Goal: Task Accomplishment & Management: Use online tool/utility

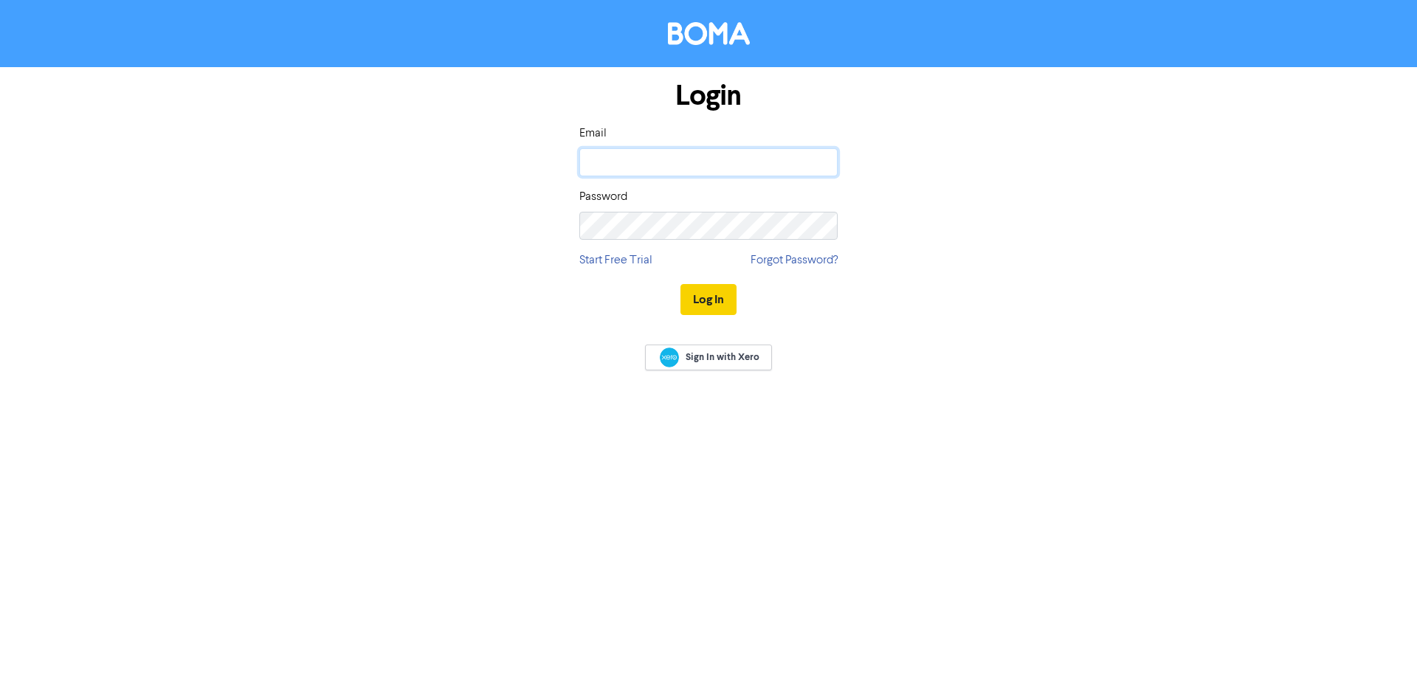
type input "[PERSON_NAME][EMAIL_ADDRESS][DOMAIN_NAME]"
click at [712, 298] on button "Log In" at bounding box center [709, 299] width 56 height 31
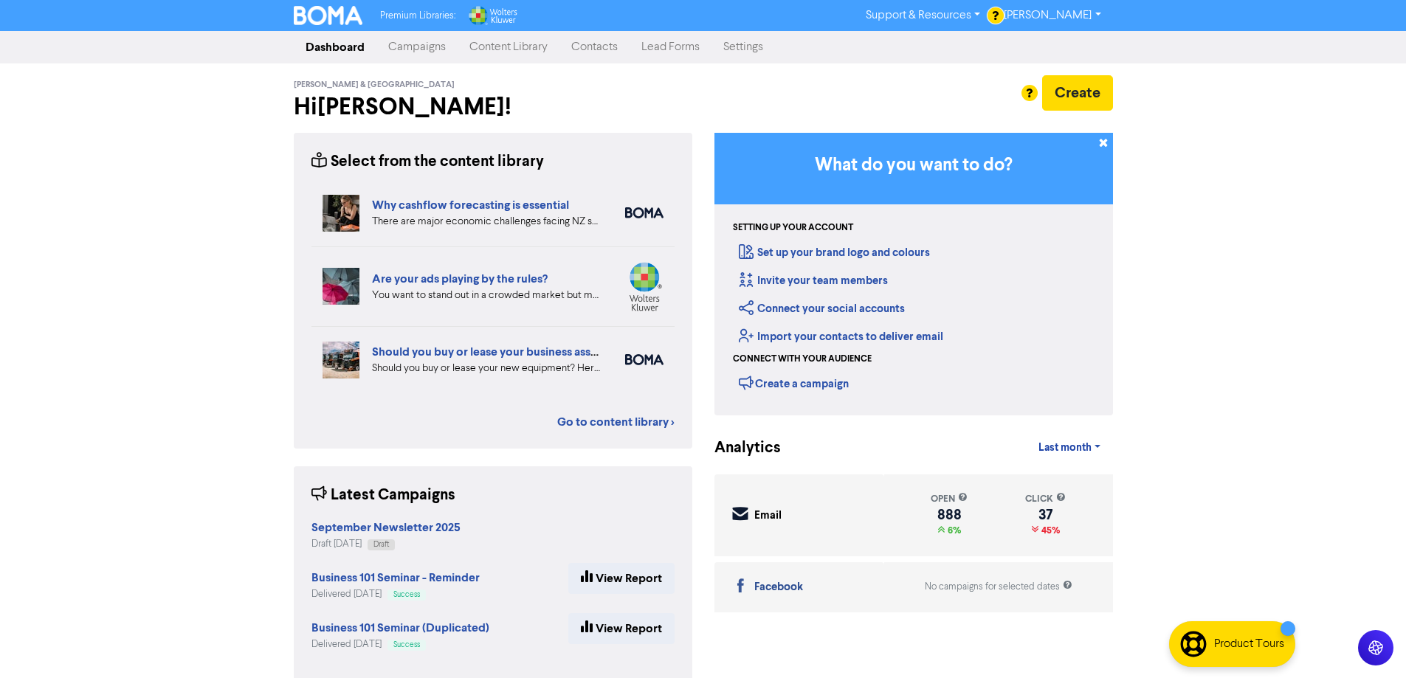
click at [411, 44] on link "Campaigns" at bounding box center [417, 47] width 81 height 30
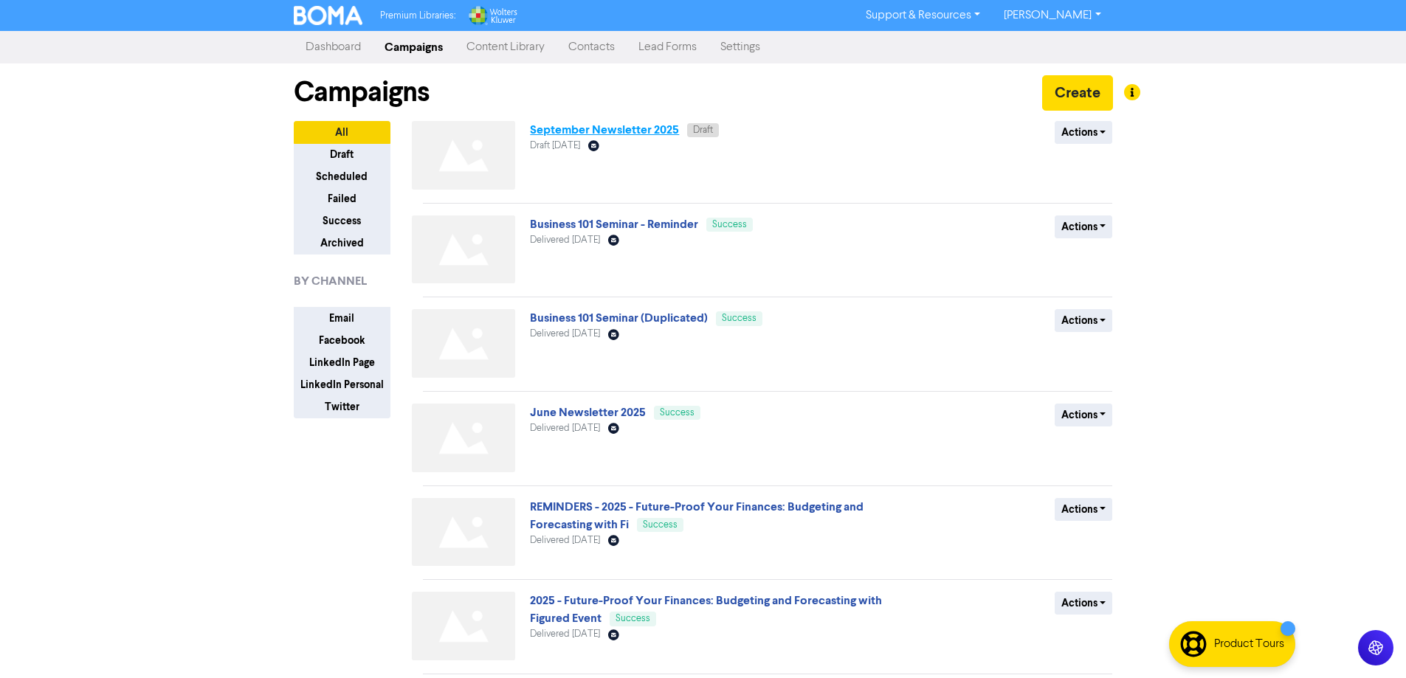
click at [588, 129] on link "September Newsletter 2025" at bounding box center [604, 130] width 149 height 15
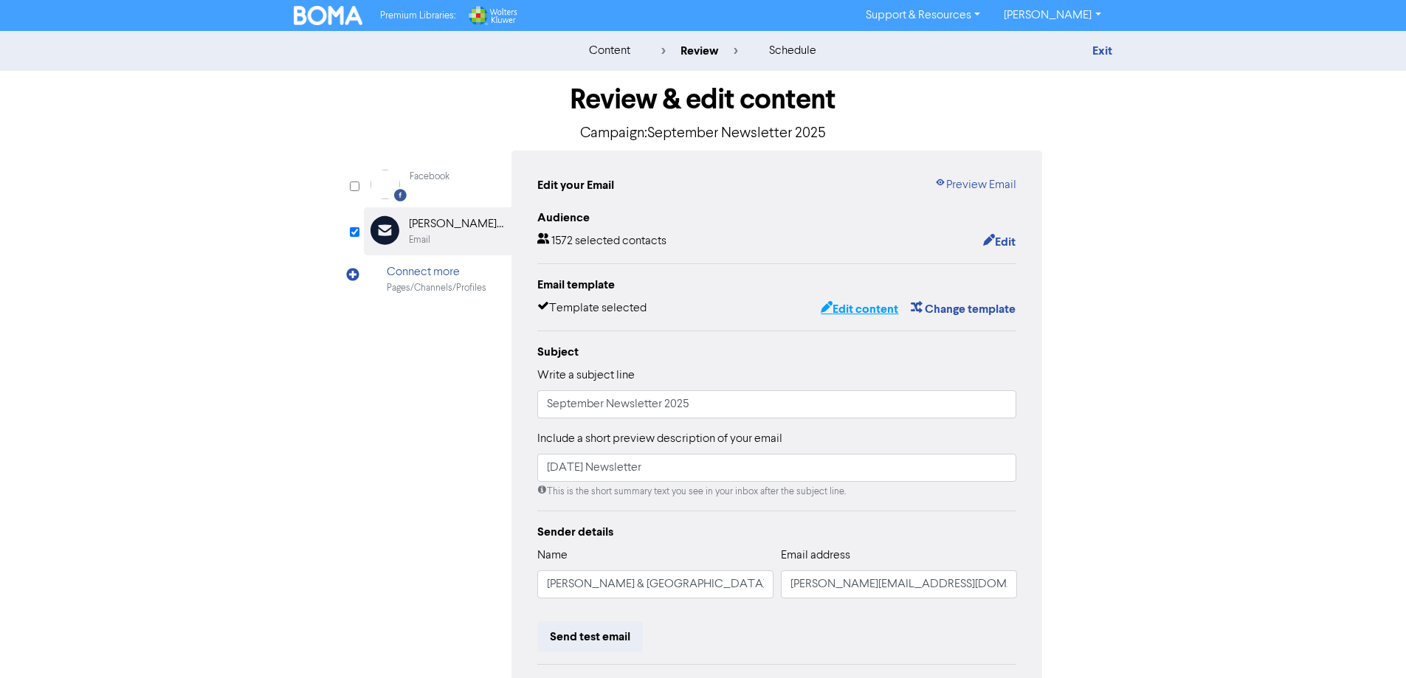
click at [846, 317] on button "Edit content" at bounding box center [859, 309] width 79 height 19
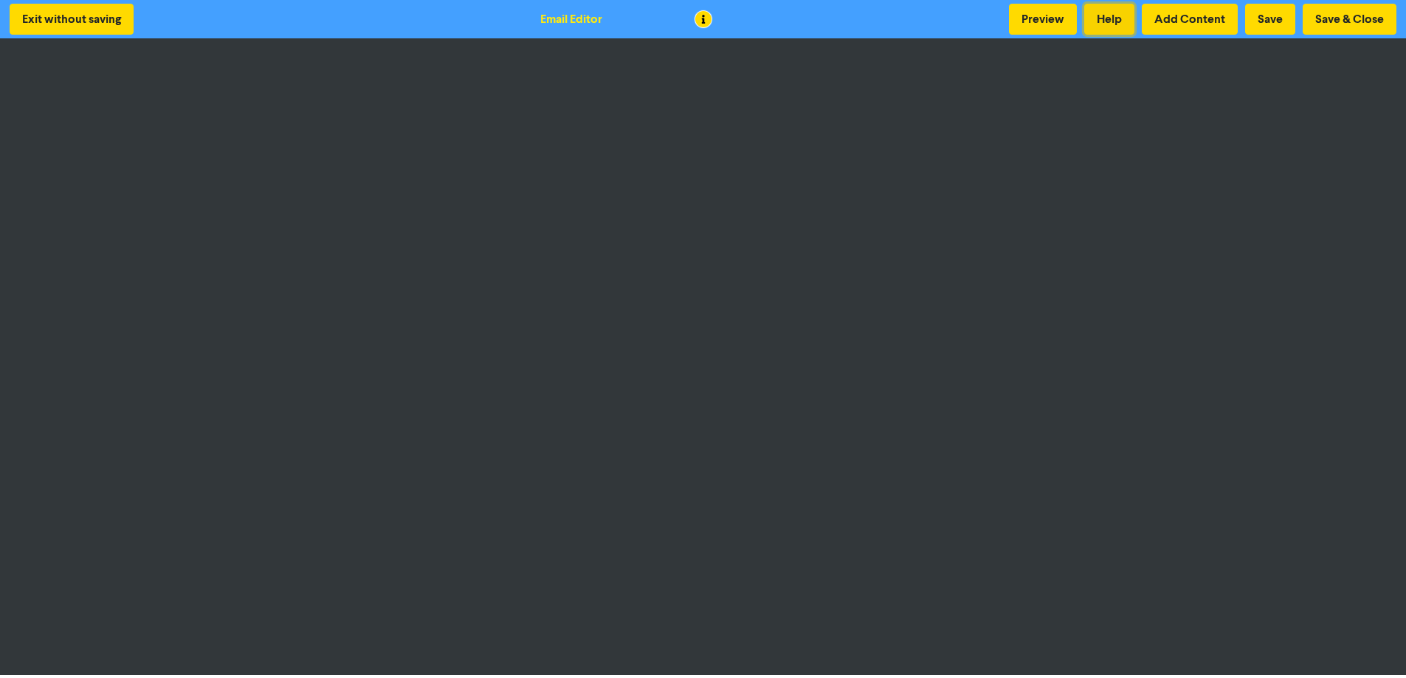
click at [1115, 20] on button "Help" at bounding box center [1110, 19] width 50 height 31
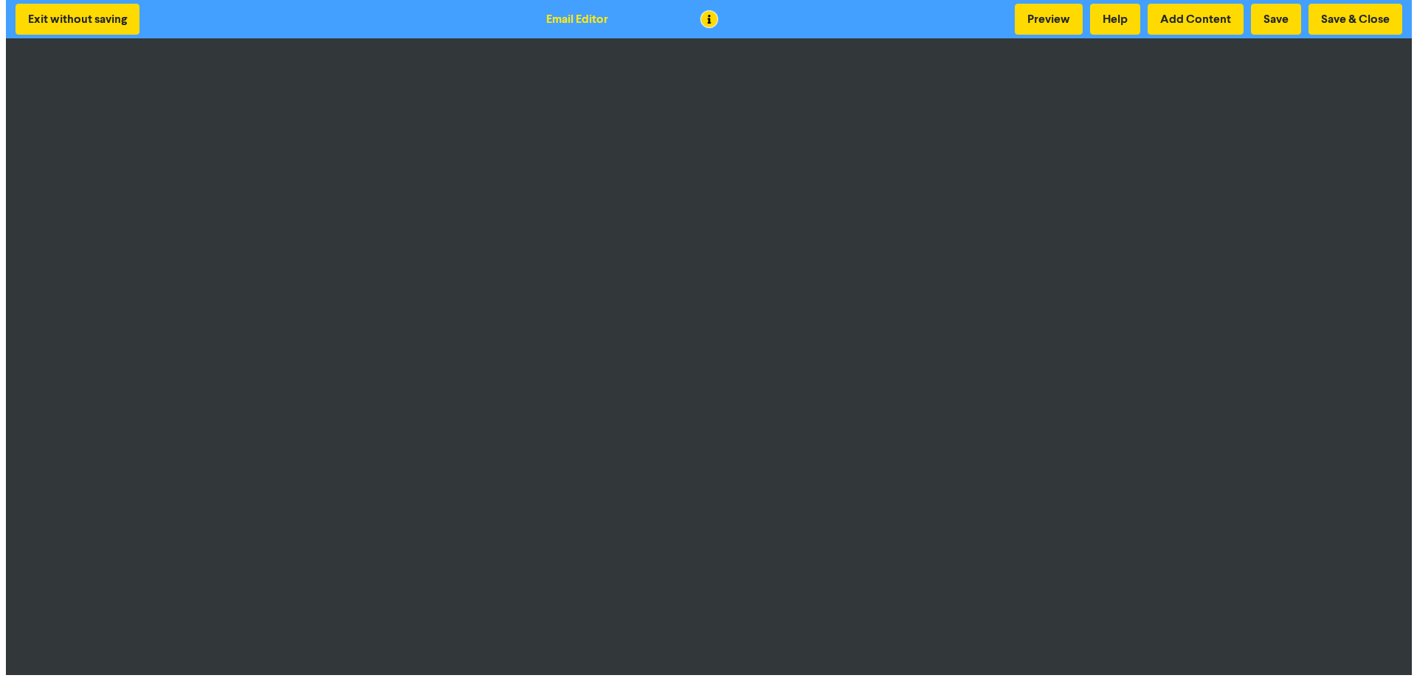
scroll to position [1, 0]
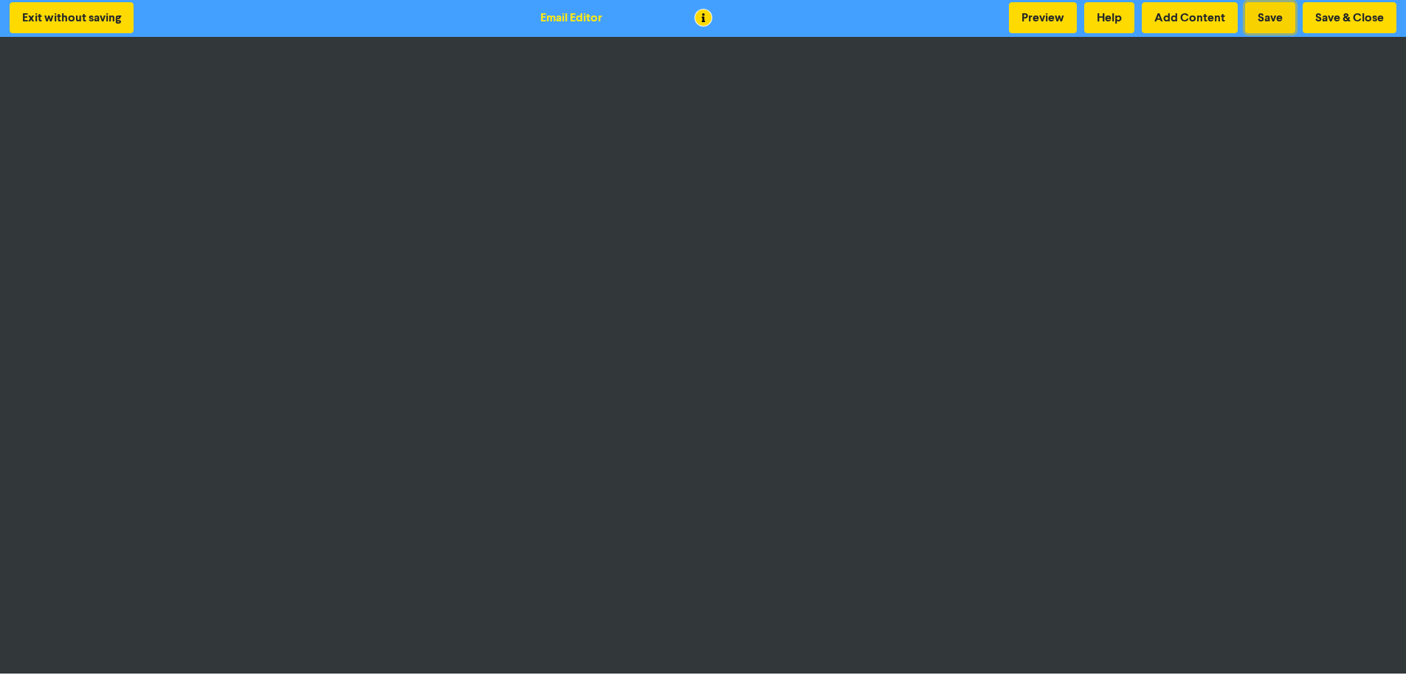
click at [1269, 20] on button "Save" at bounding box center [1270, 17] width 50 height 31
click at [1272, 18] on button "Save" at bounding box center [1270, 17] width 50 height 31
click at [1263, 11] on button "Save" at bounding box center [1270, 17] width 50 height 31
click at [1182, 23] on button "Add Content" at bounding box center [1190, 17] width 96 height 31
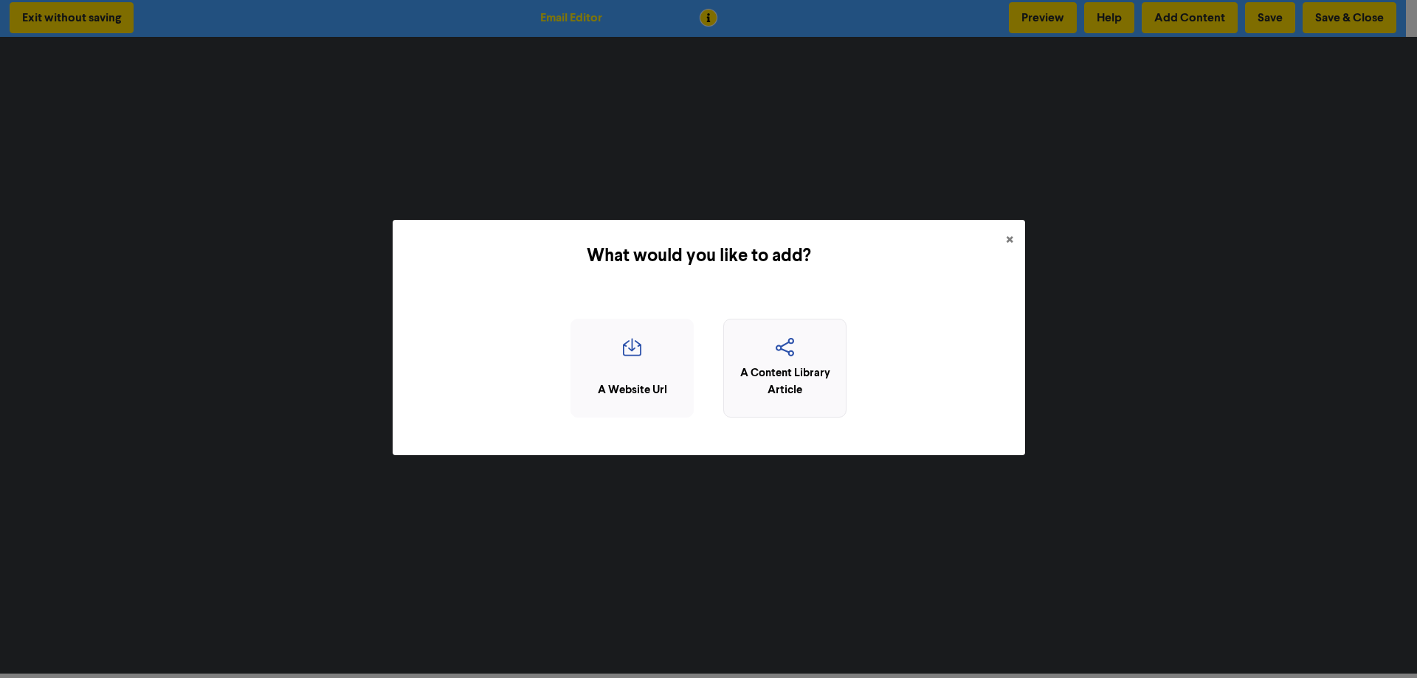
click at [819, 377] on div "A Content Library Article" at bounding box center [785, 381] width 107 height 33
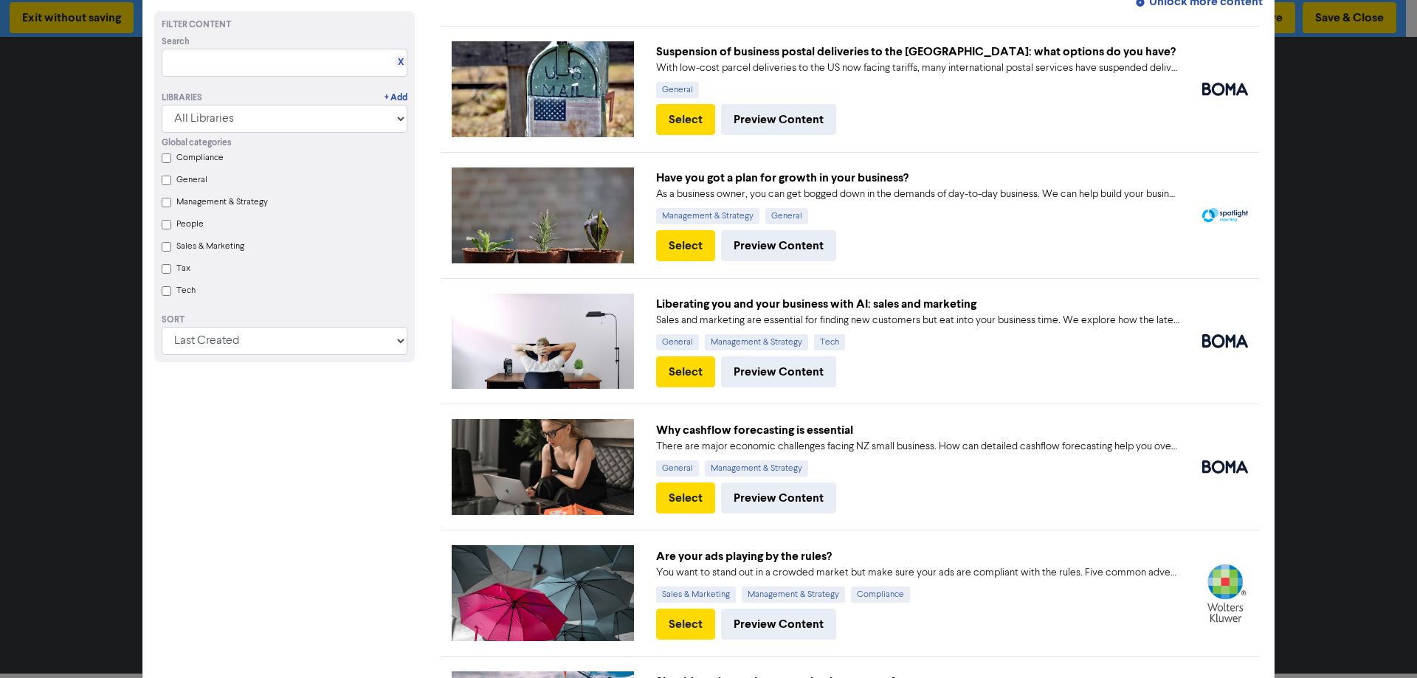
scroll to position [148, 0]
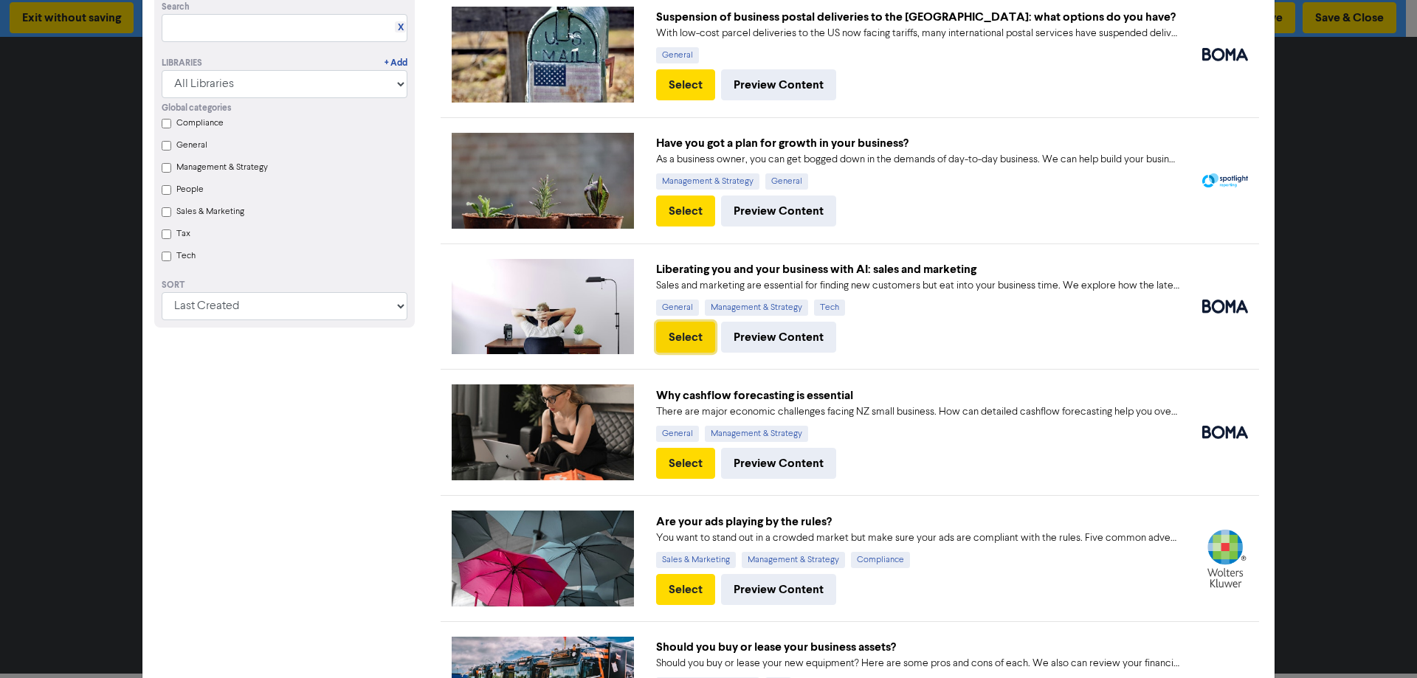
click at [673, 333] on button "Select" at bounding box center [685, 337] width 59 height 31
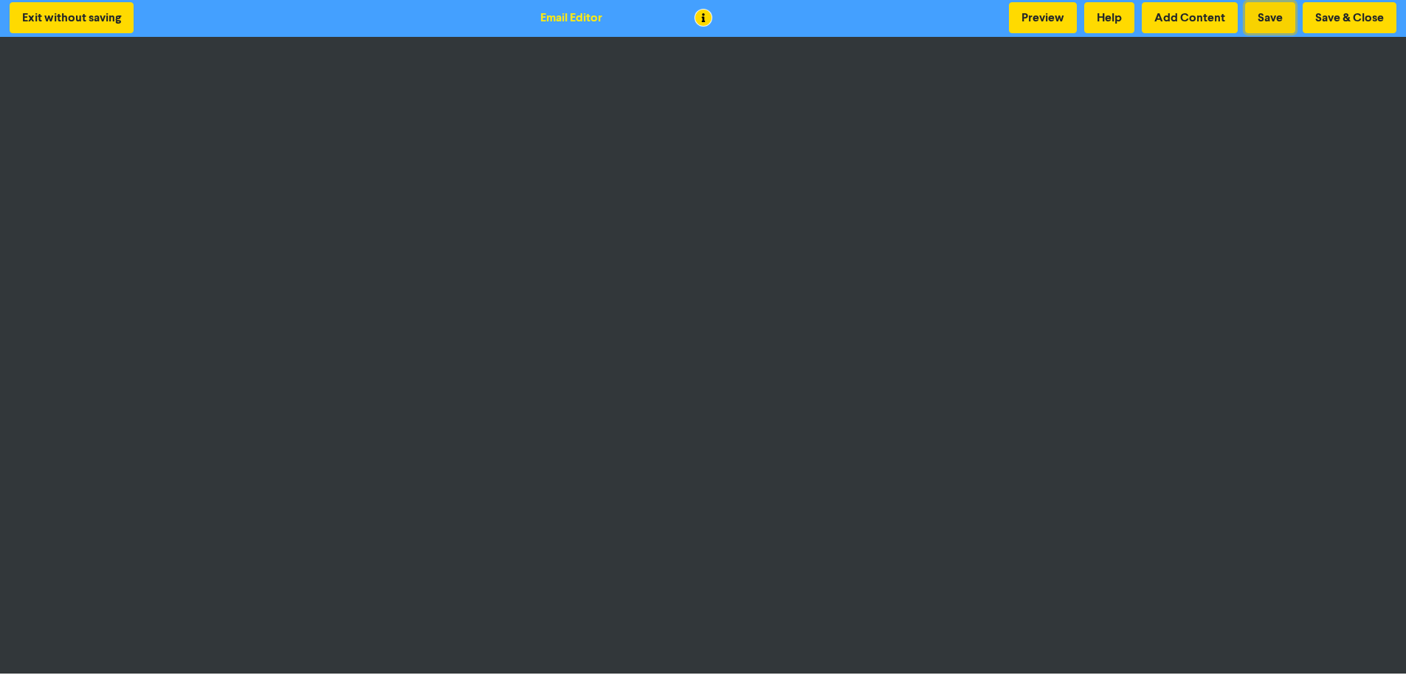
click at [1268, 19] on button "Save" at bounding box center [1270, 17] width 50 height 31
click at [1175, 11] on button "Add Content" at bounding box center [1190, 17] width 96 height 31
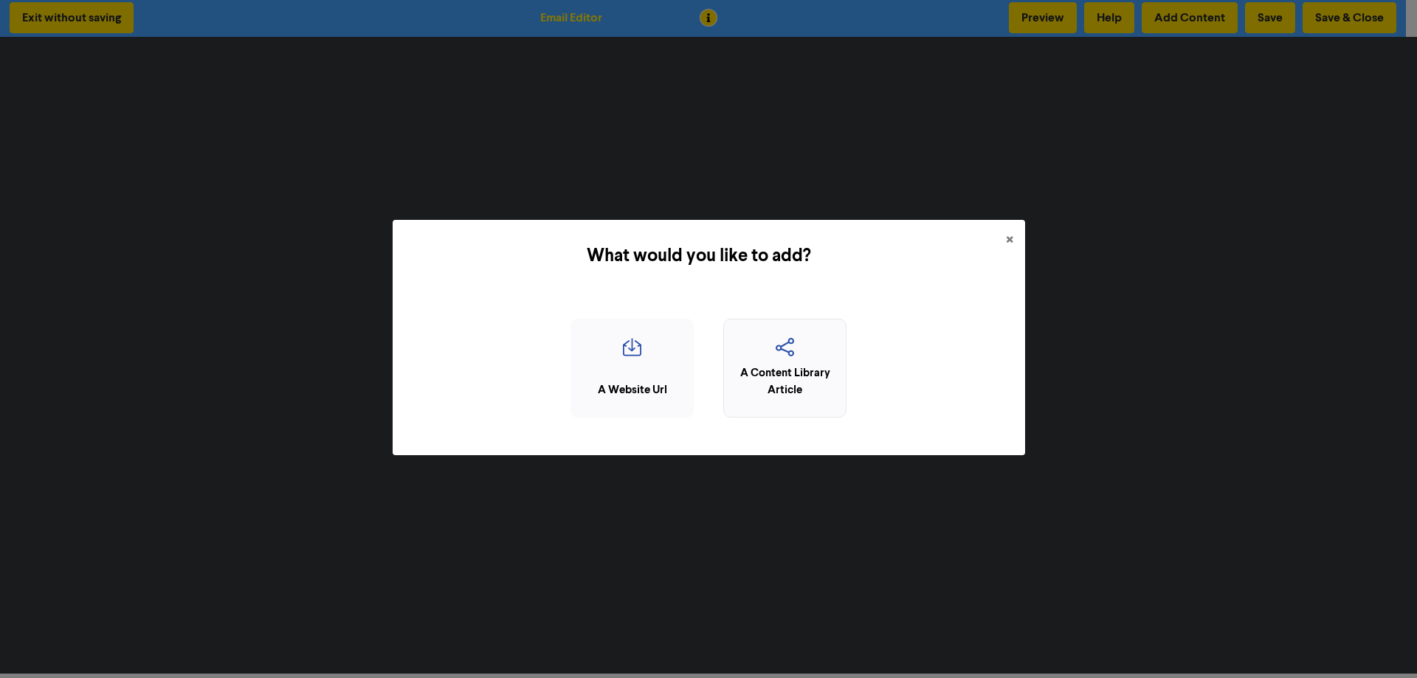
click at [817, 360] on icon "button" at bounding box center [785, 352] width 107 height 28
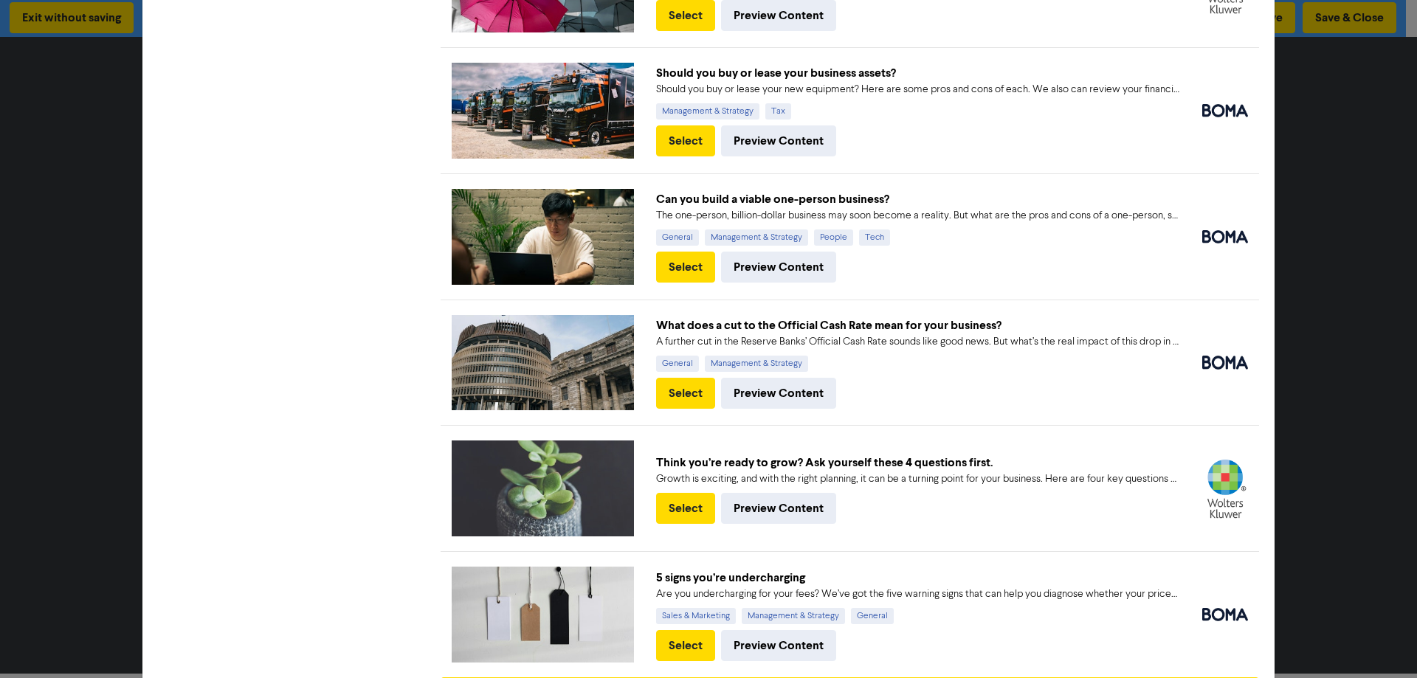
scroll to position [791, 0]
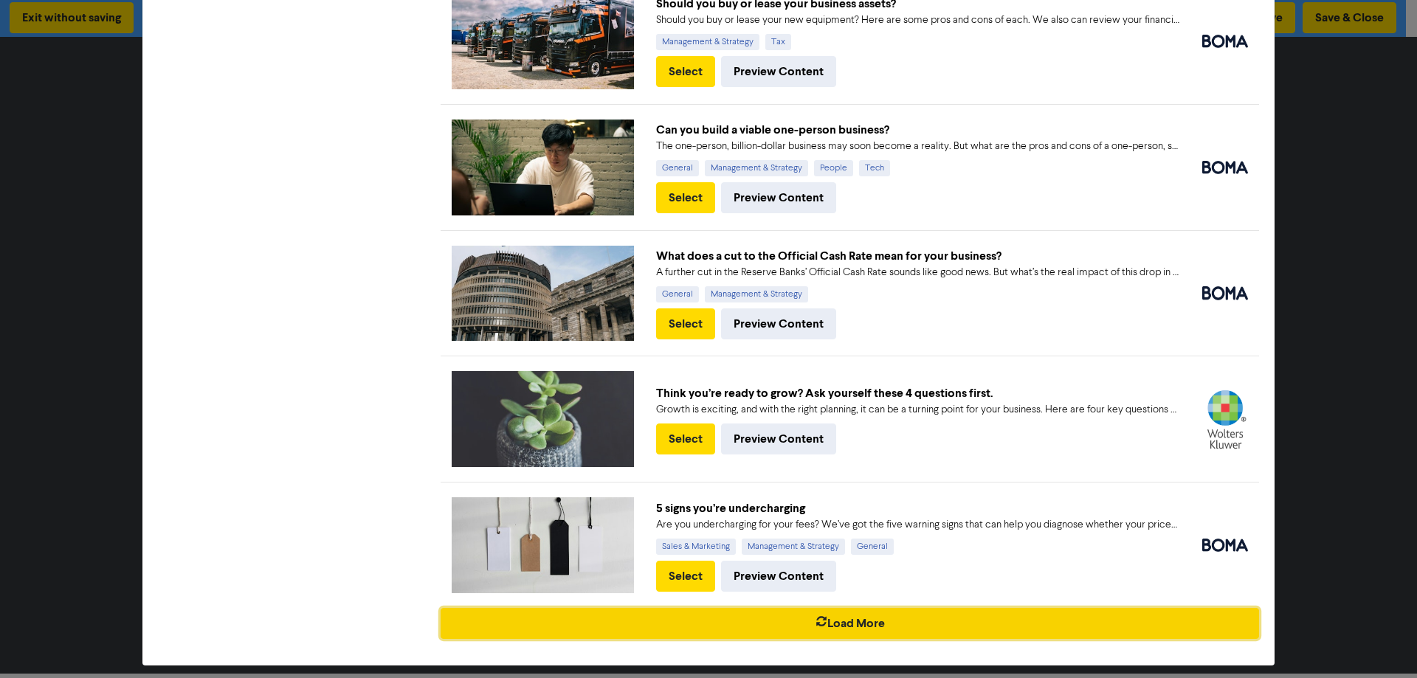
click at [858, 608] on button "Load More" at bounding box center [850, 623] width 819 height 31
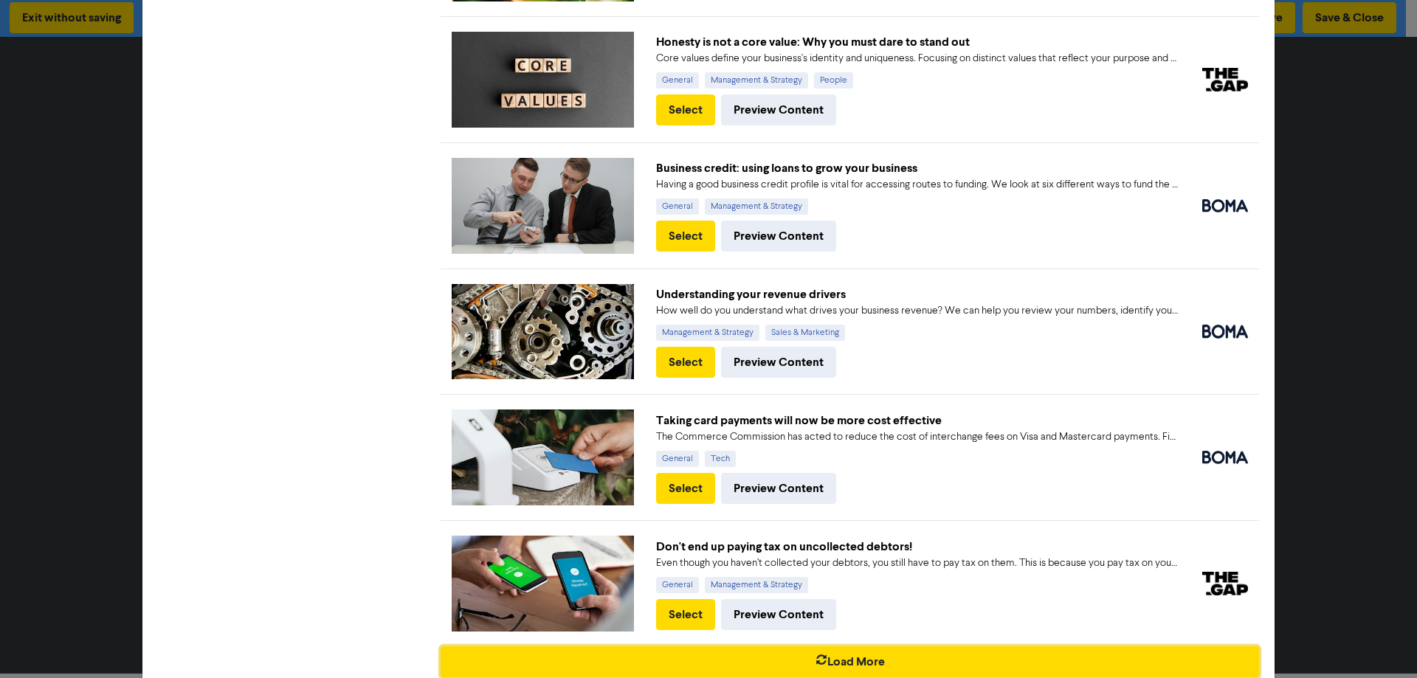
scroll to position [2044, 0]
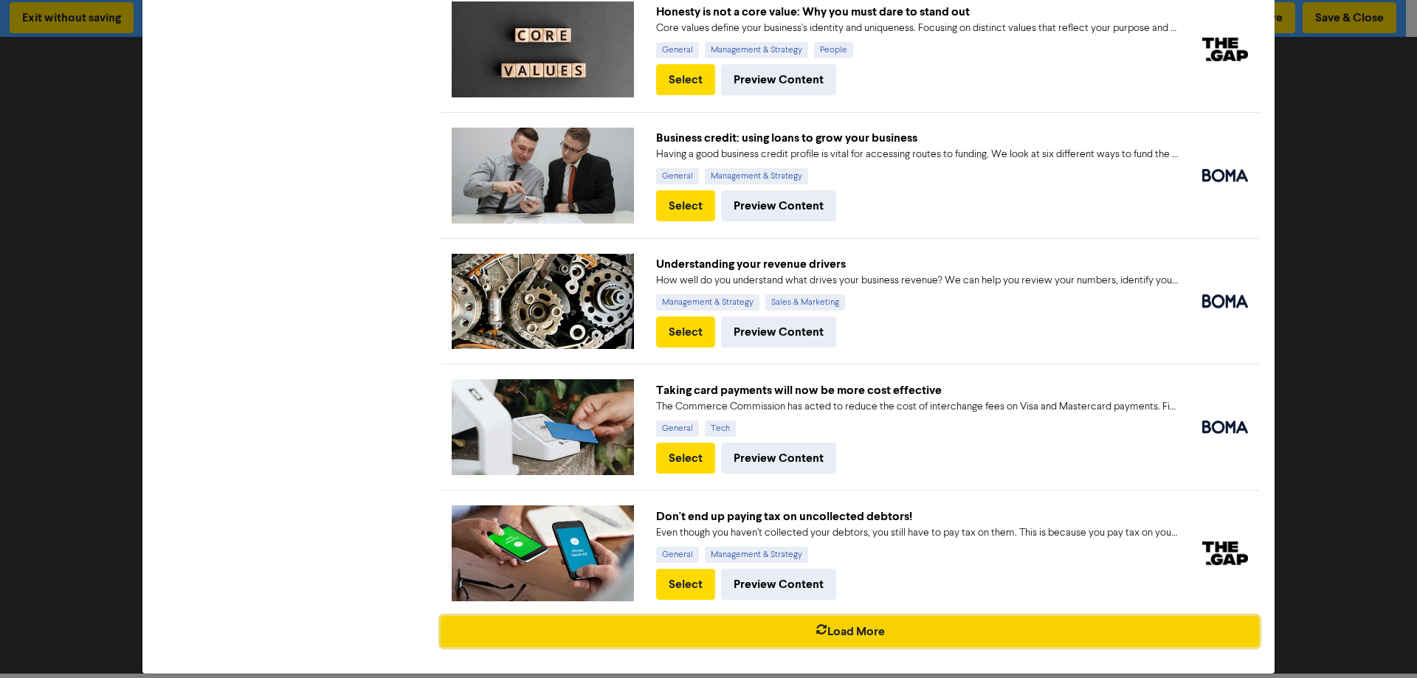
click at [853, 617] on button "Load More" at bounding box center [850, 631] width 819 height 31
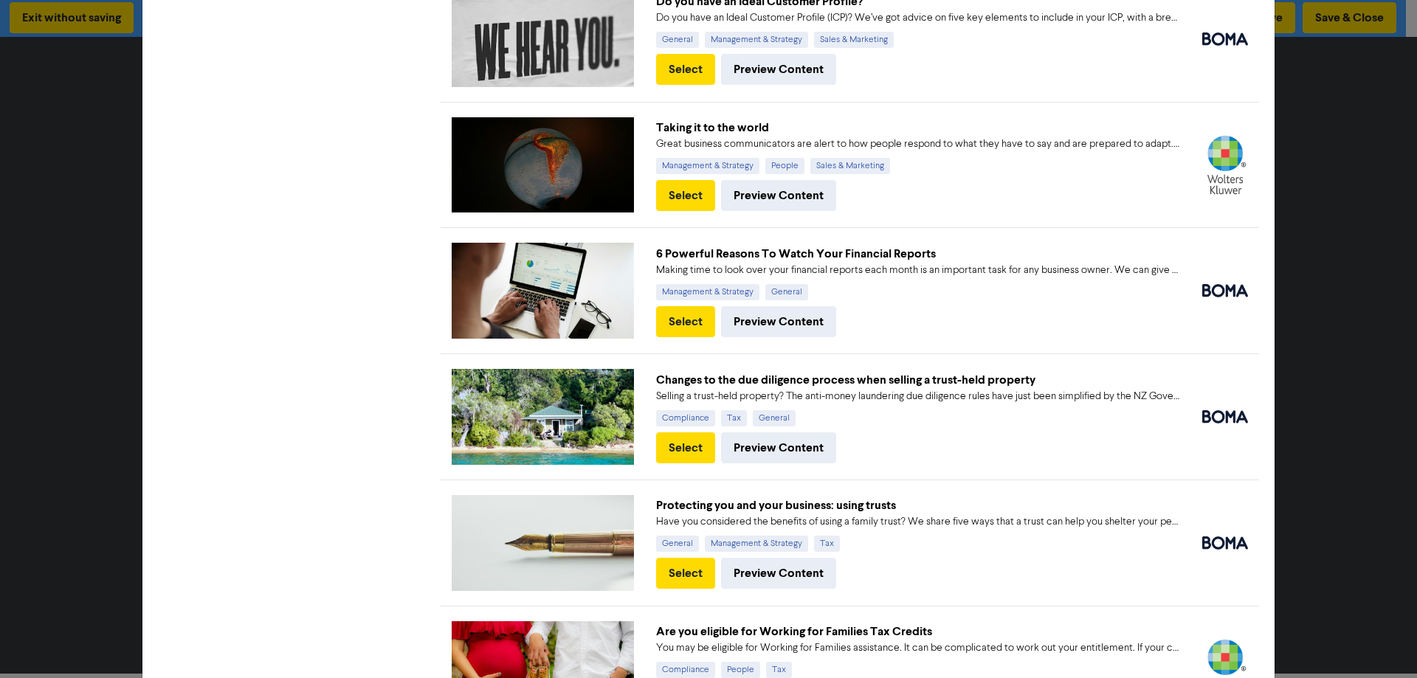
scroll to position [2856, 0]
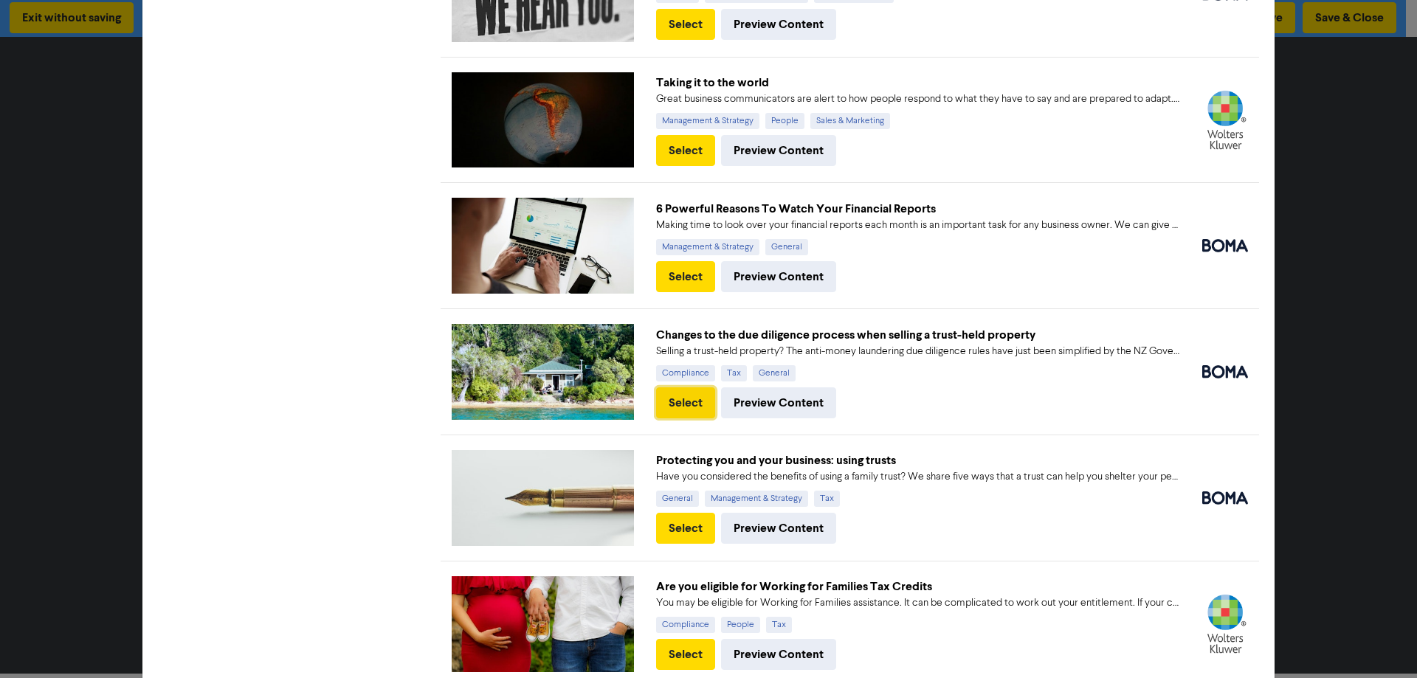
click at [690, 388] on button "Select" at bounding box center [685, 403] width 59 height 31
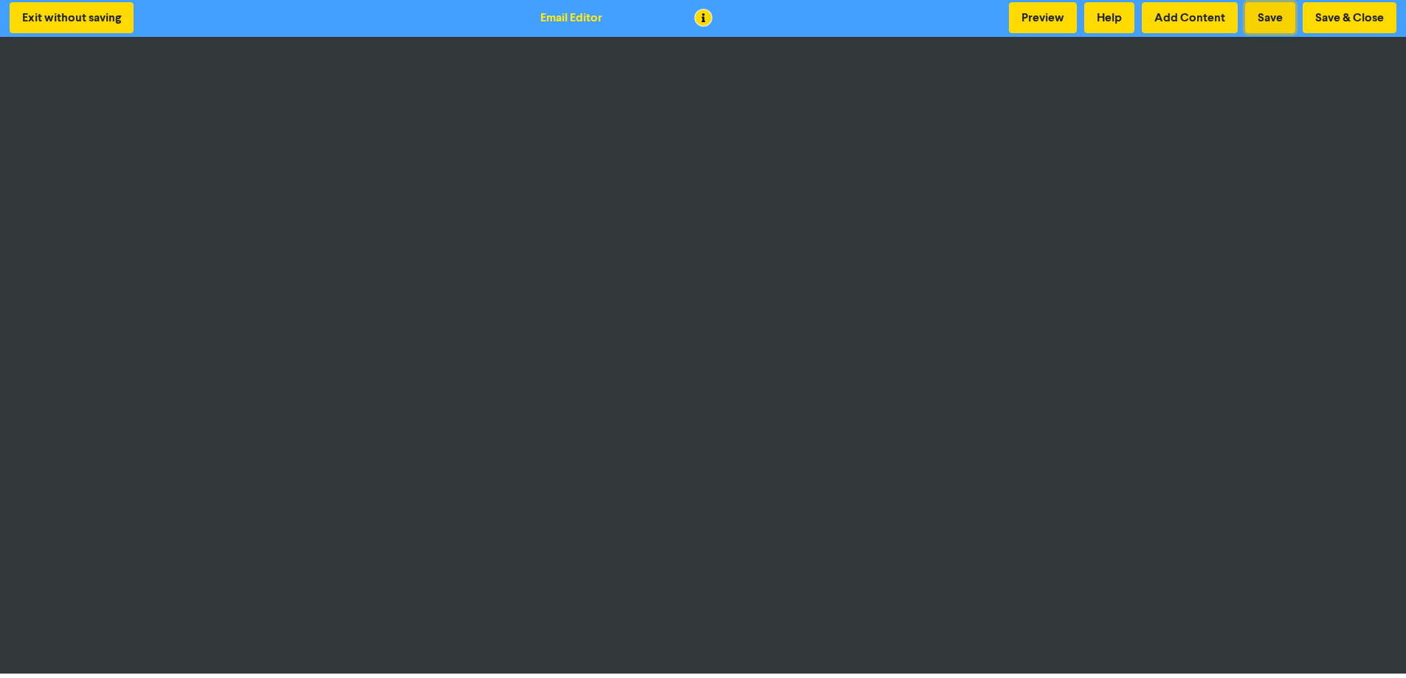
click at [1264, 19] on button "Save" at bounding box center [1270, 17] width 50 height 31
click at [1259, 13] on button "Save" at bounding box center [1270, 17] width 50 height 31
click at [1185, 10] on button "Add Content" at bounding box center [1190, 17] width 96 height 31
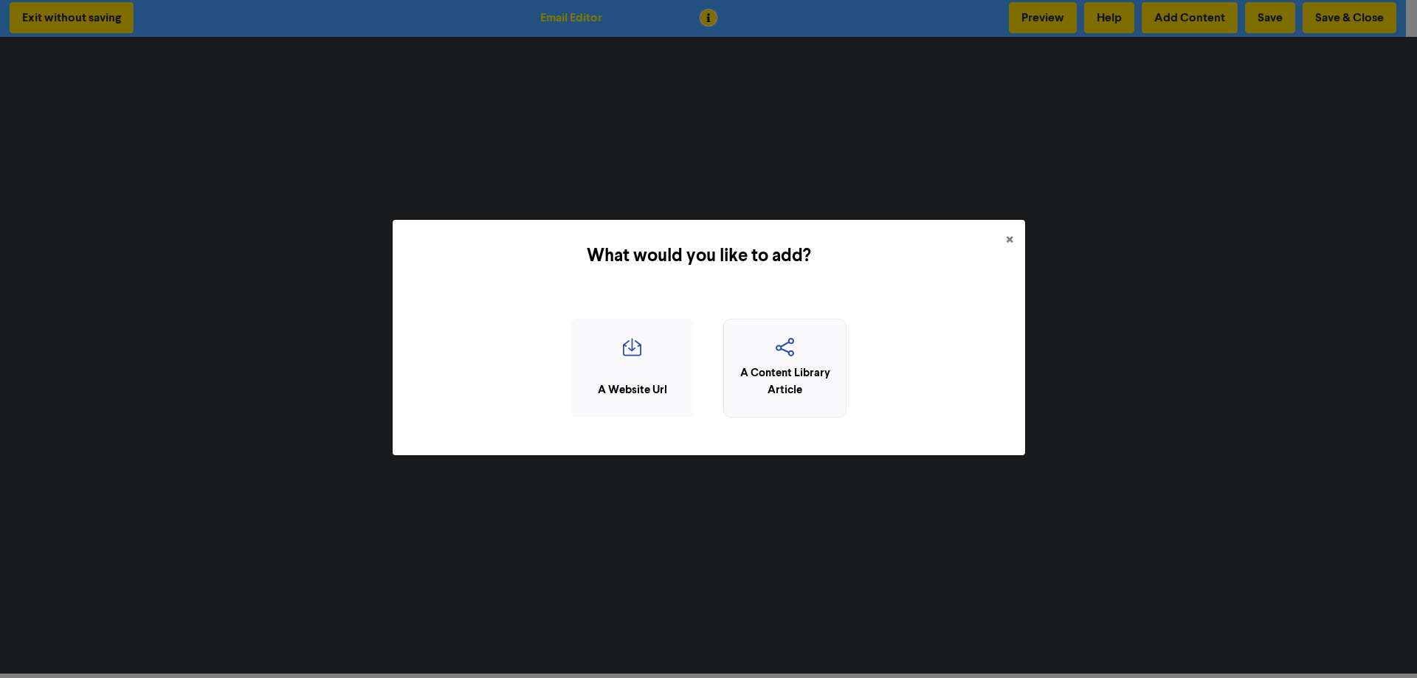
click at [774, 356] on icon "button" at bounding box center [785, 352] width 107 height 28
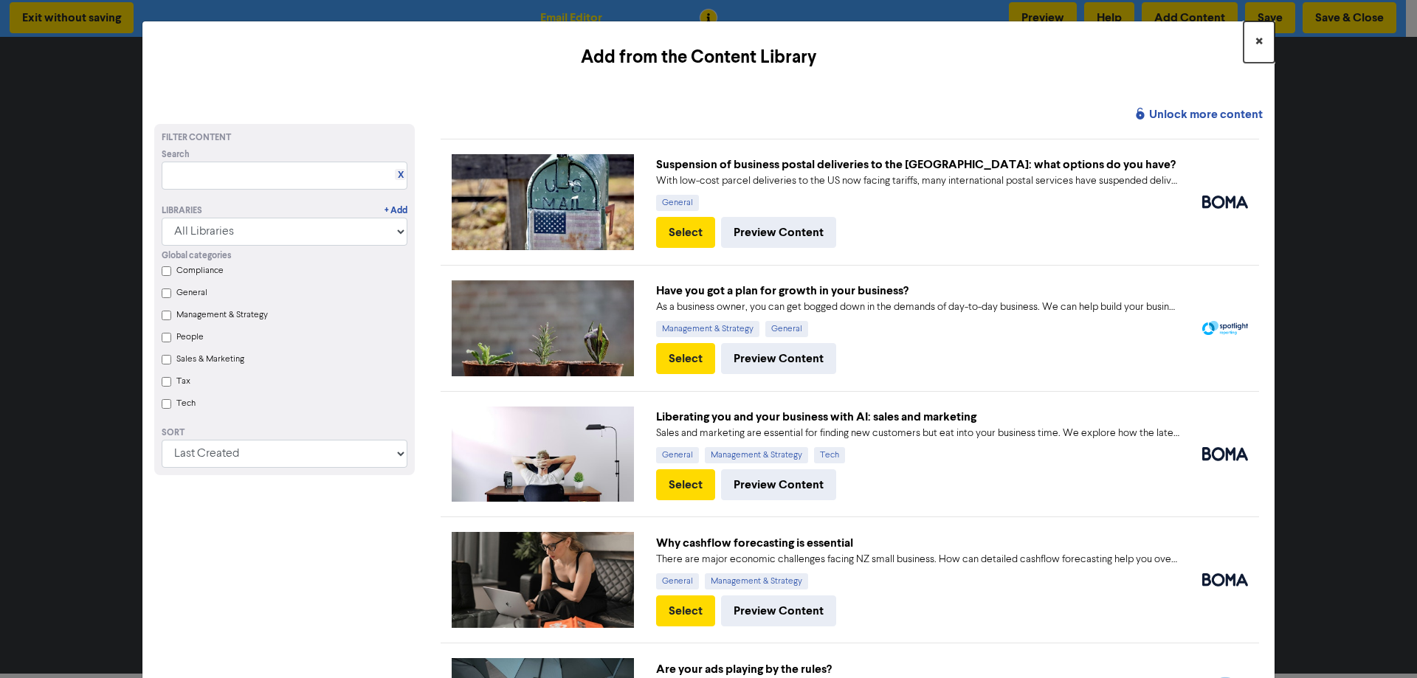
click at [1256, 41] on span "×" at bounding box center [1259, 42] width 7 height 22
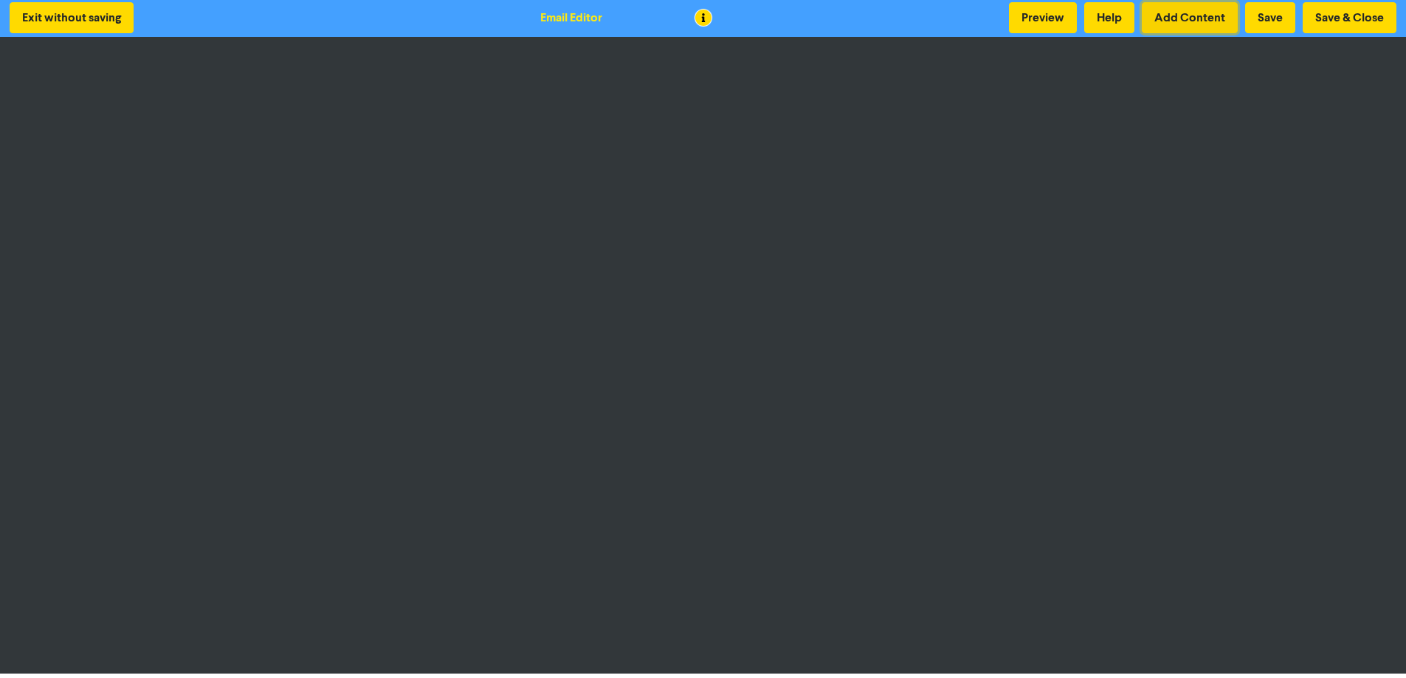
click at [1178, 20] on button "Add Content" at bounding box center [1190, 17] width 96 height 31
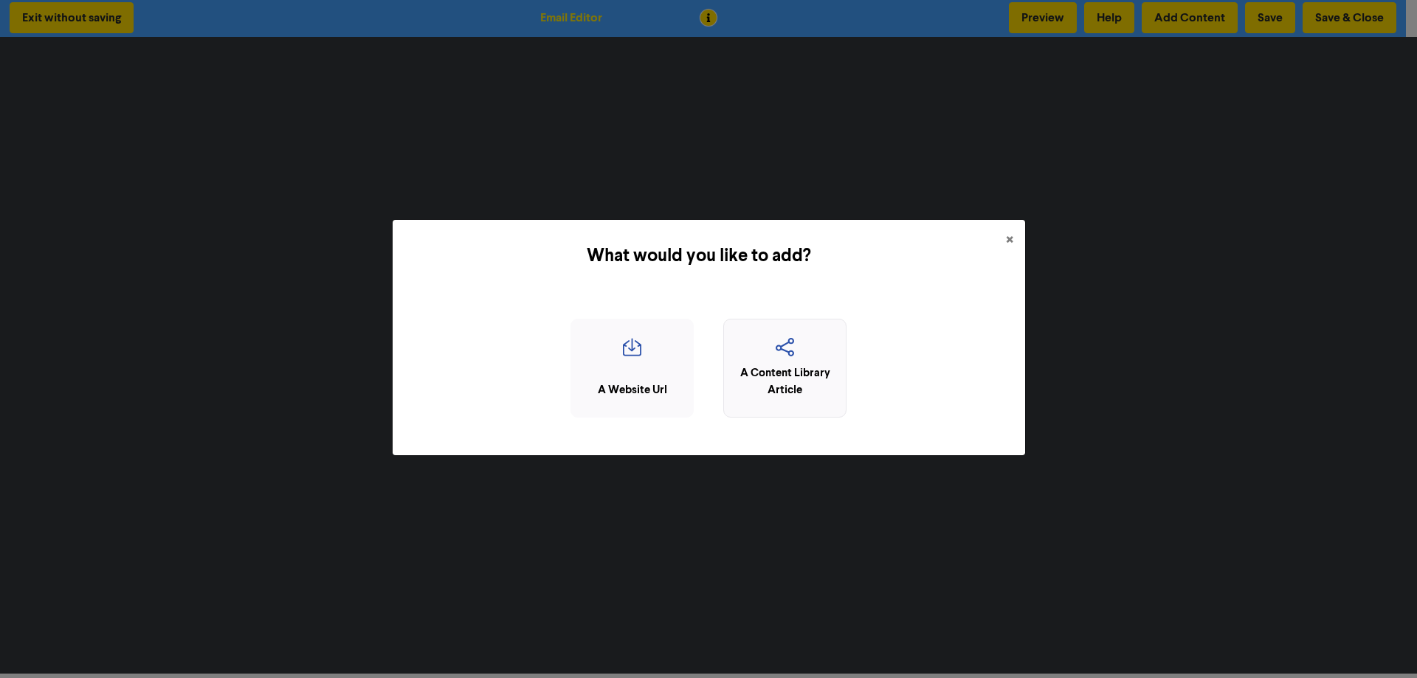
click at [792, 358] on icon "button" at bounding box center [785, 352] width 107 height 28
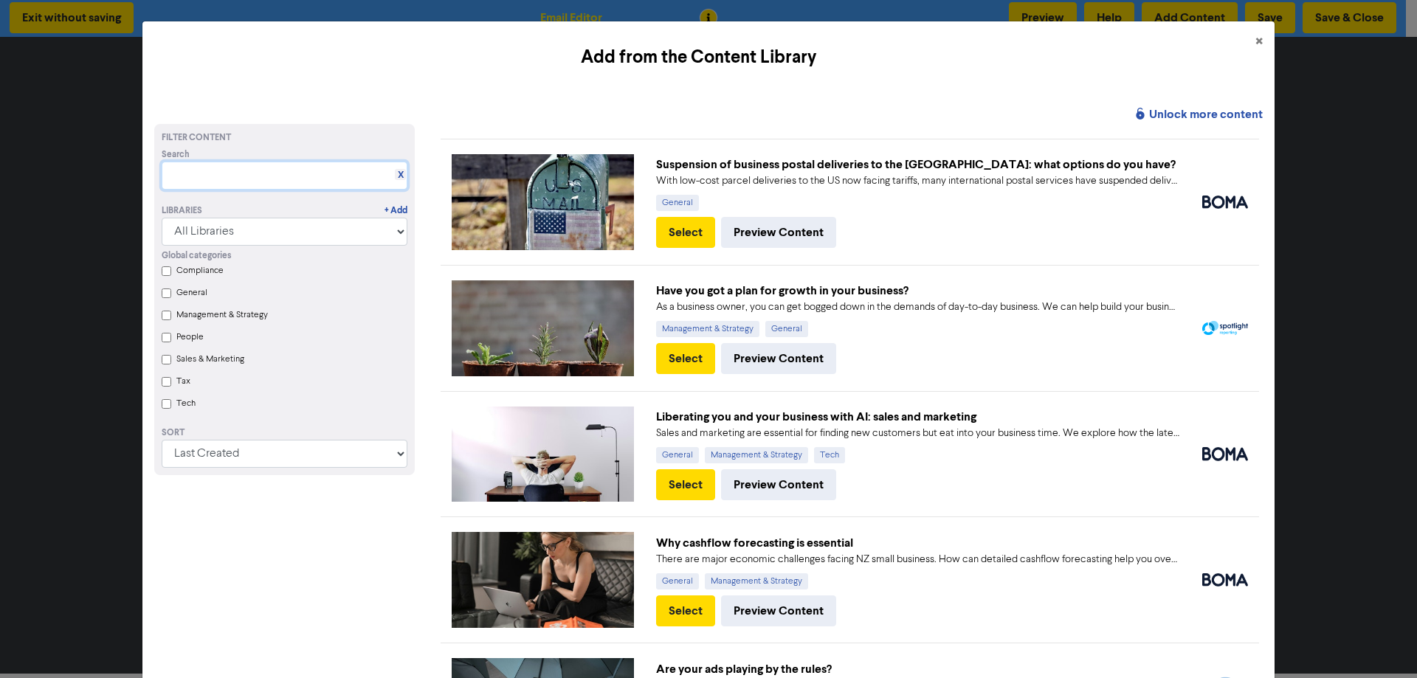
click at [205, 176] on input "text" at bounding box center [285, 176] width 246 height 28
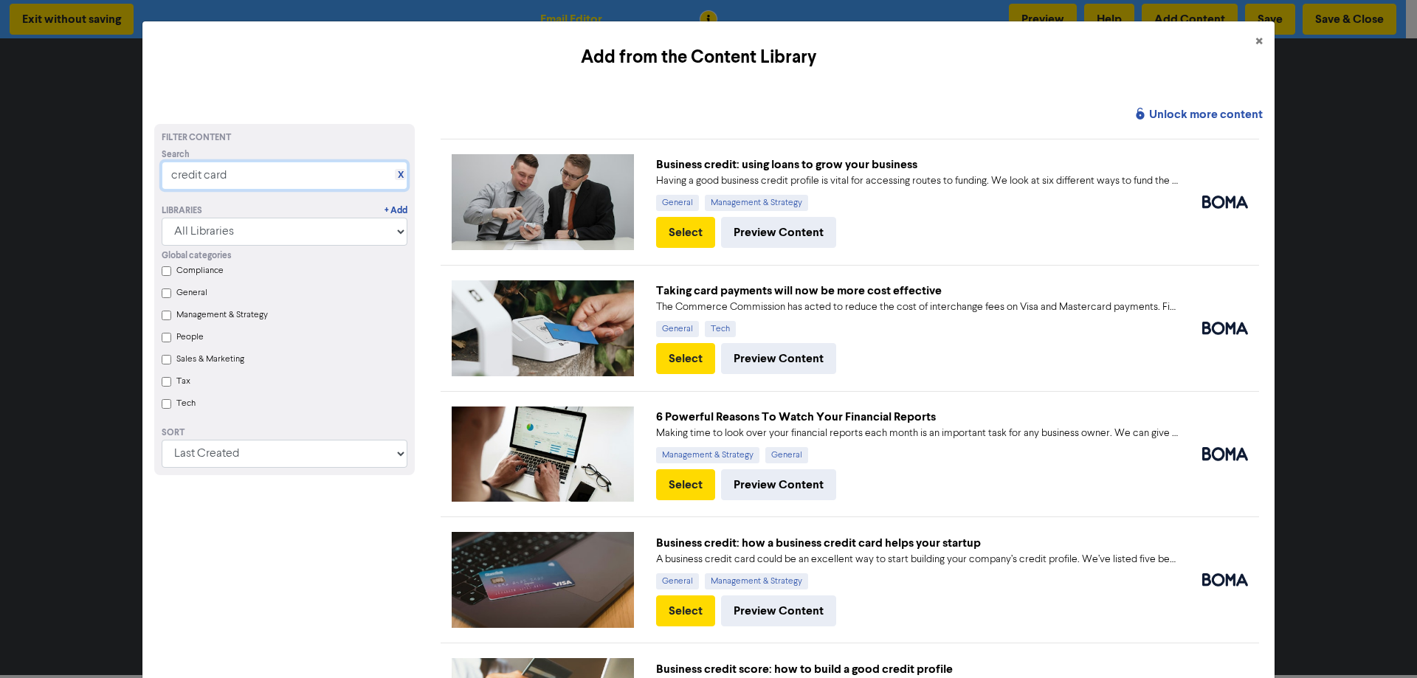
scroll to position [74, 0]
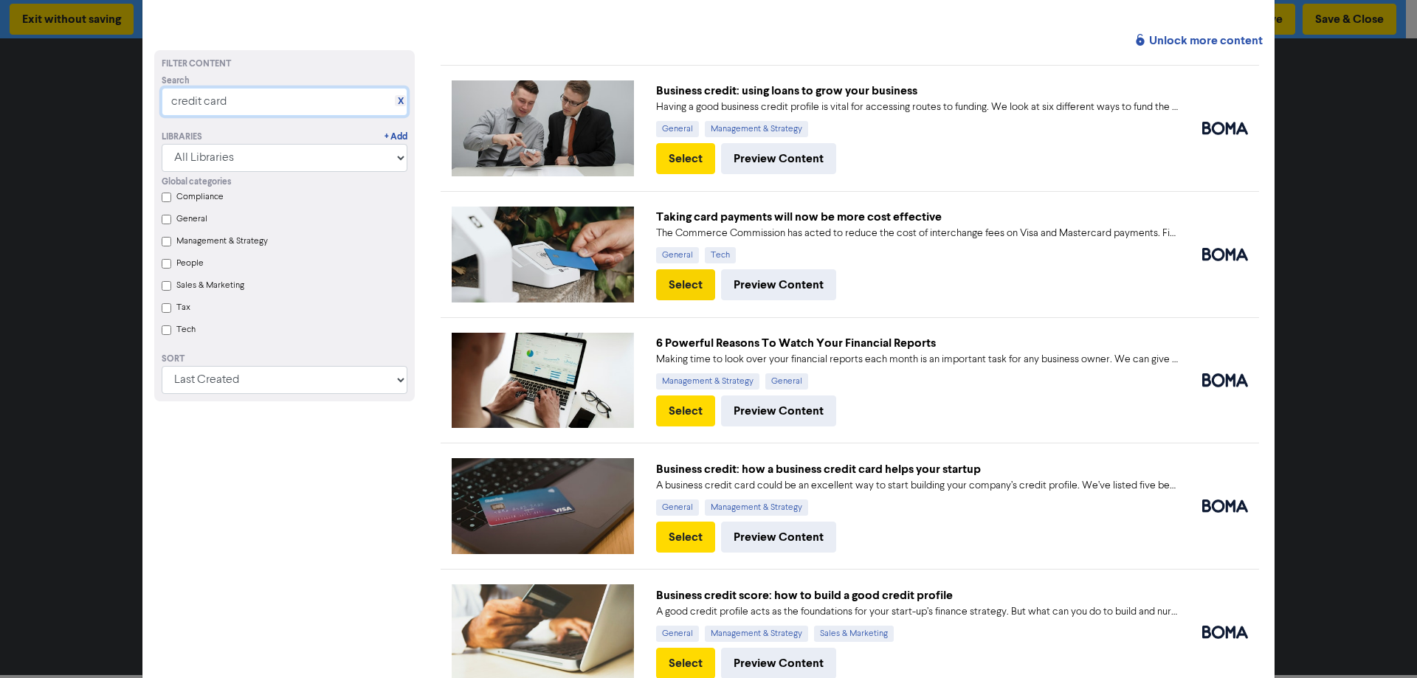
type input "credit card"
click at [676, 277] on button "Select" at bounding box center [685, 284] width 59 height 31
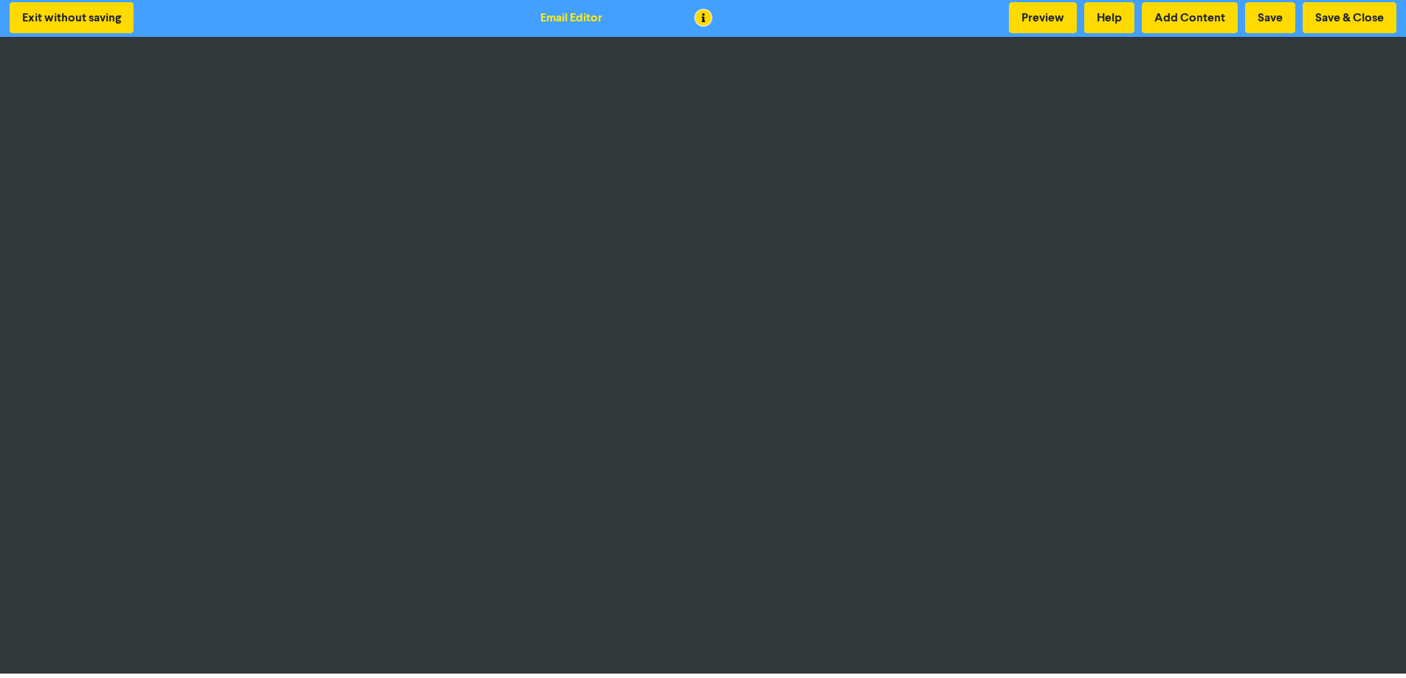
scroll to position [0, 0]
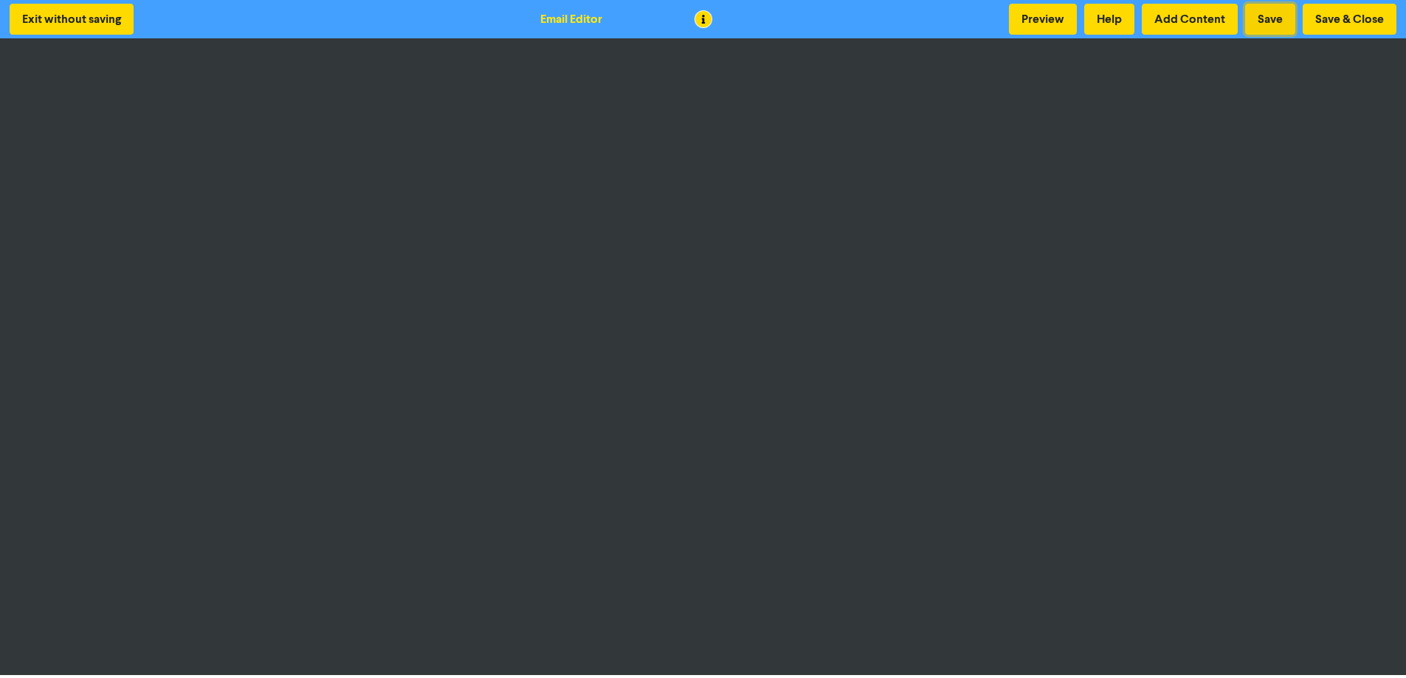
click at [1275, 19] on button "Save" at bounding box center [1270, 19] width 50 height 31
click at [1277, 8] on button "Save" at bounding box center [1270, 19] width 50 height 31
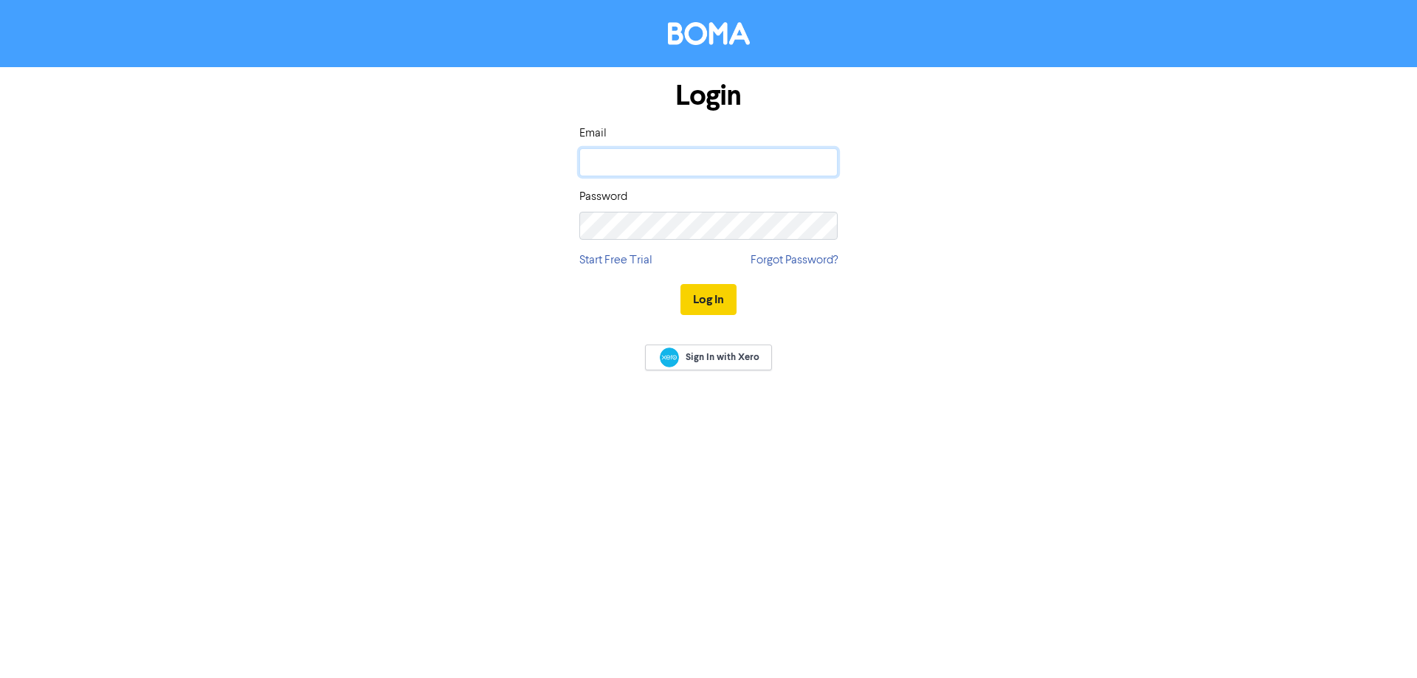
type input "[PERSON_NAME][EMAIL_ADDRESS][DOMAIN_NAME]"
click at [721, 303] on button "Log In" at bounding box center [709, 299] width 56 height 31
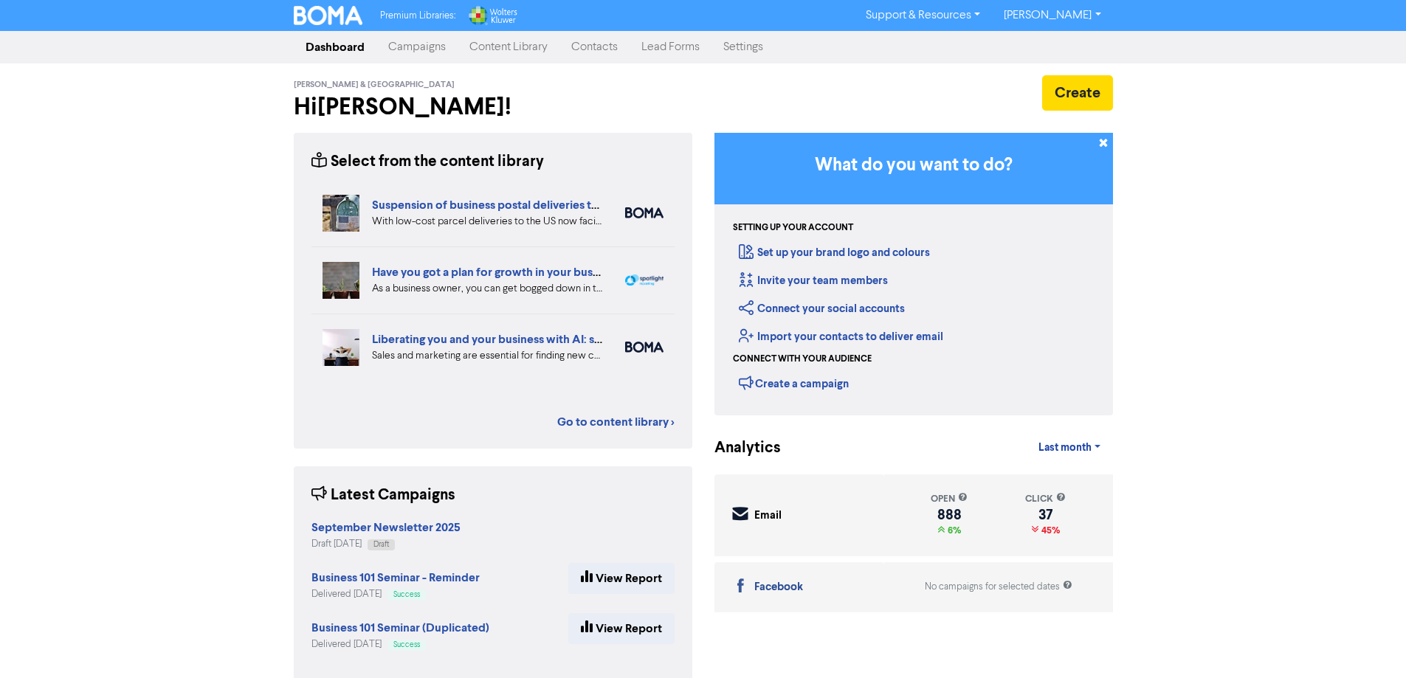
click at [493, 48] on link "Content Library" at bounding box center [509, 47] width 102 height 30
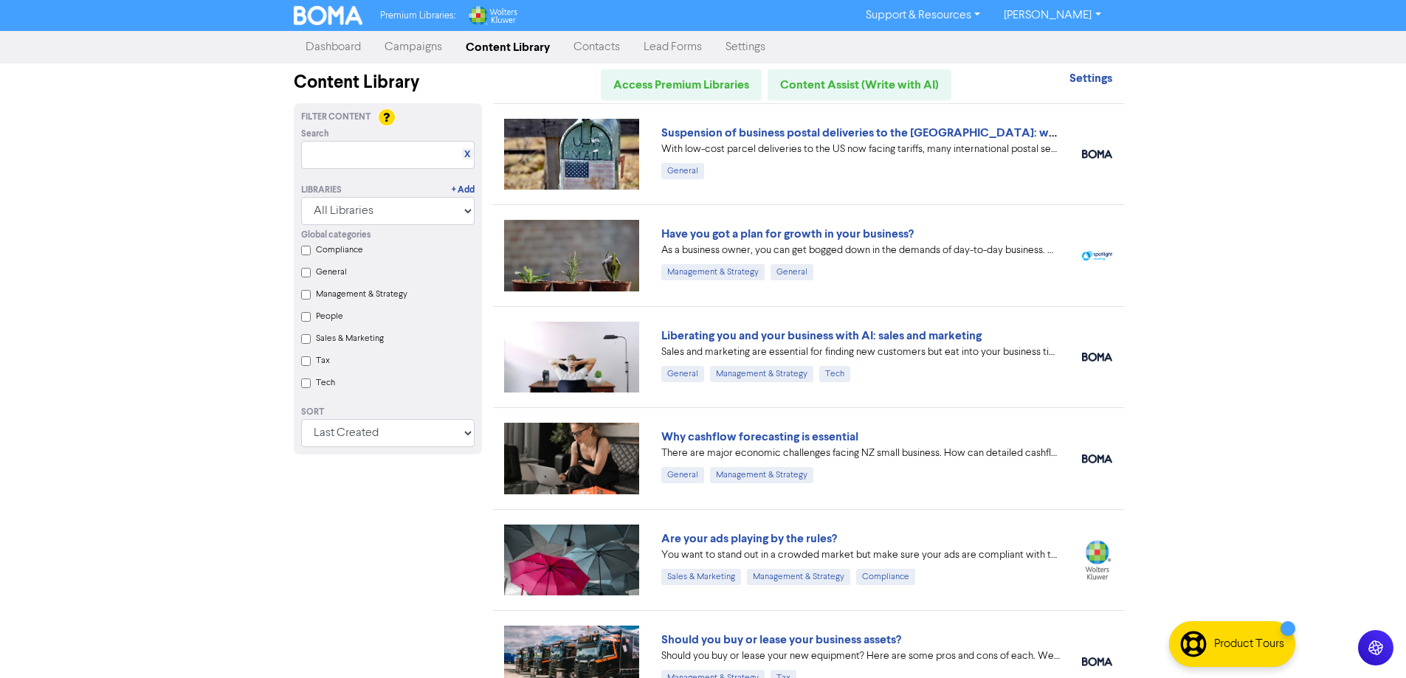
click at [412, 47] on link "Campaigns" at bounding box center [413, 47] width 81 height 30
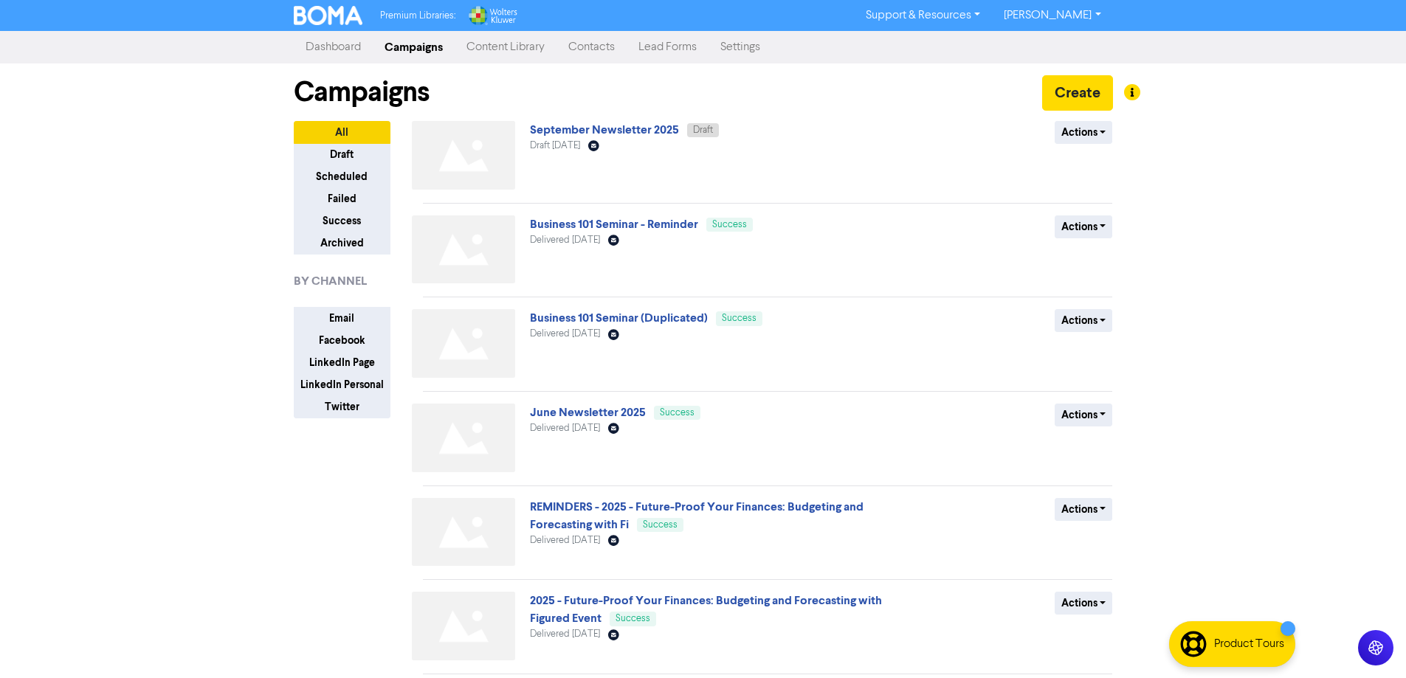
click at [592, 232] on link "Business 101 Seminar - Reminder" at bounding box center [614, 224] width 168 height 15
click at [570, 414] on link "June Newsletter 2025" at bounding box center [588, 412] width 116 height 15
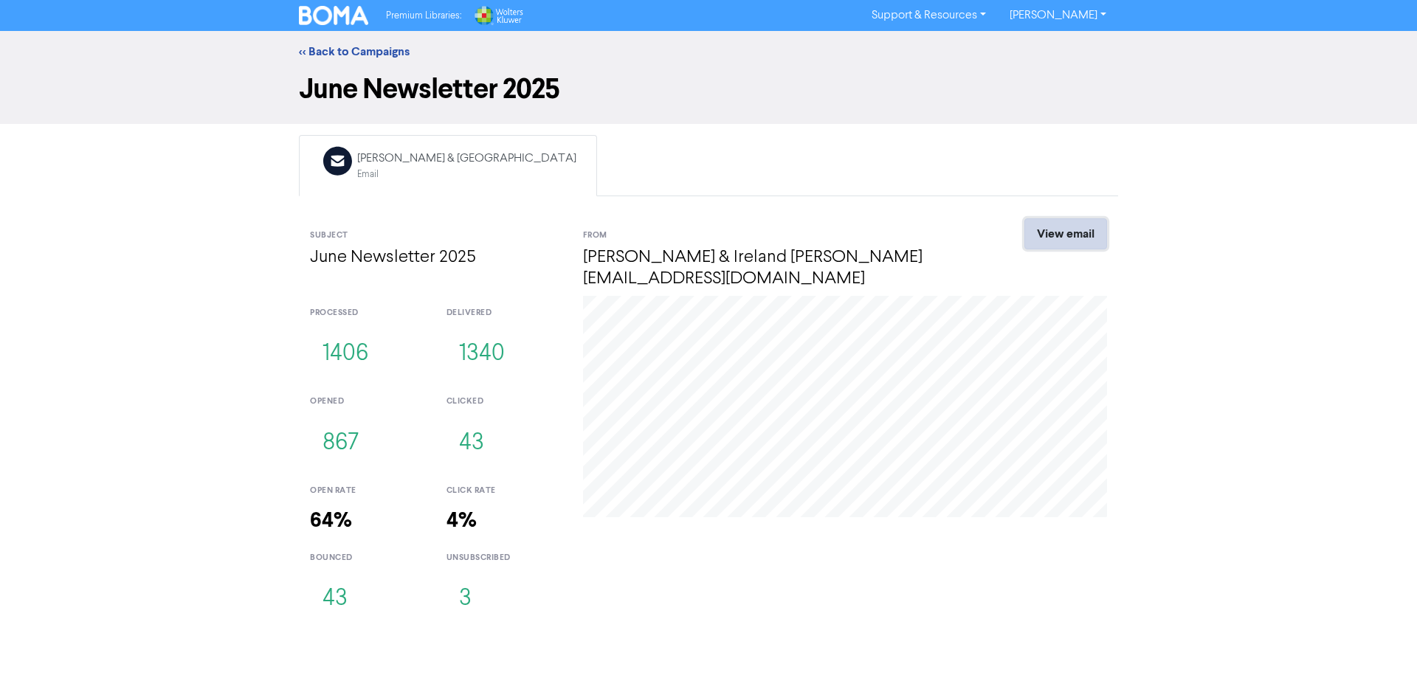
click at [1053, 233] on link "View email" at bounding box center [1066, 234] width 83 height 31
click at [372, 52] on link "<< Back to Campaigns" at bounding box center [354, 51] width 111 height 15
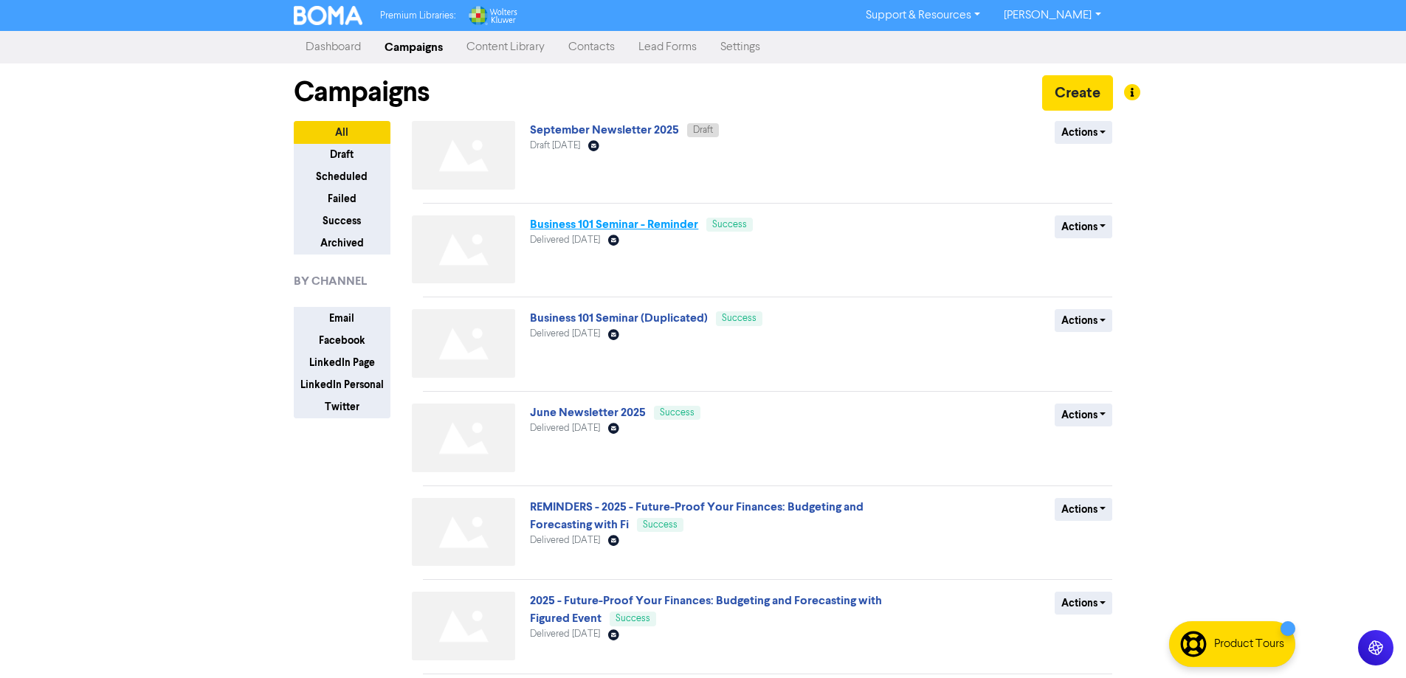
click at [579, 227] on link "Business 101 Seminar - Reminder" at bounding box center [614, 224] width 168 height 15
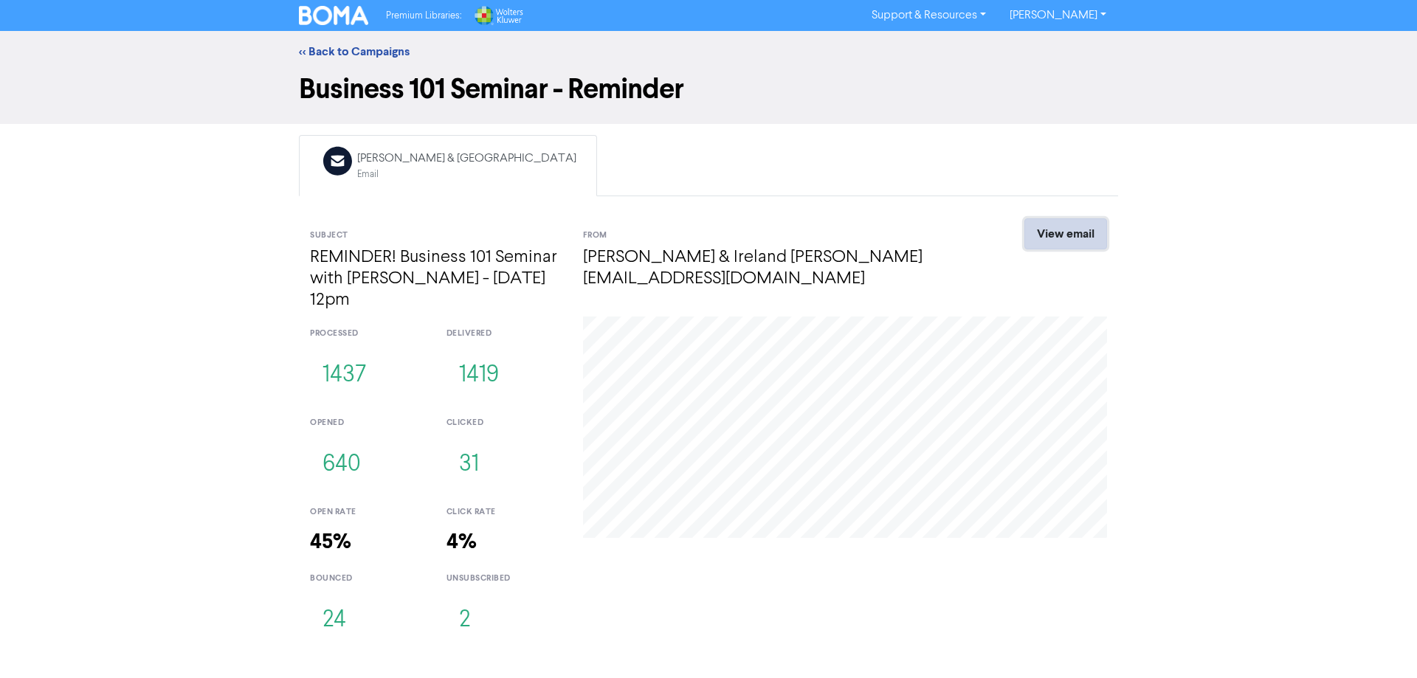
click at [1041, 240] on link "View email" at bounding box center [1066, 234] width 83 height 31
